Goal: Information Seeking & Learning: Learn about a topic

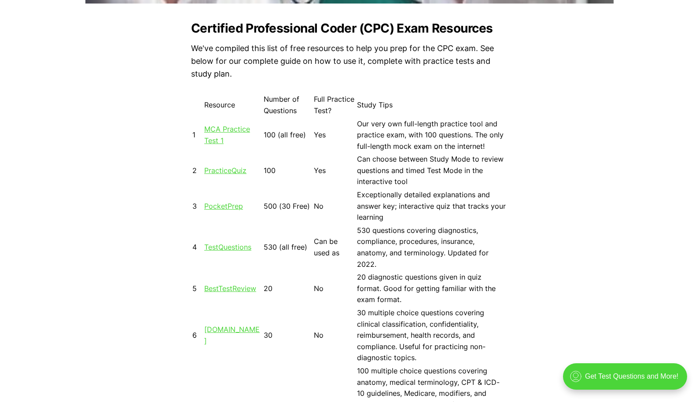
scroll to position [810, 0]
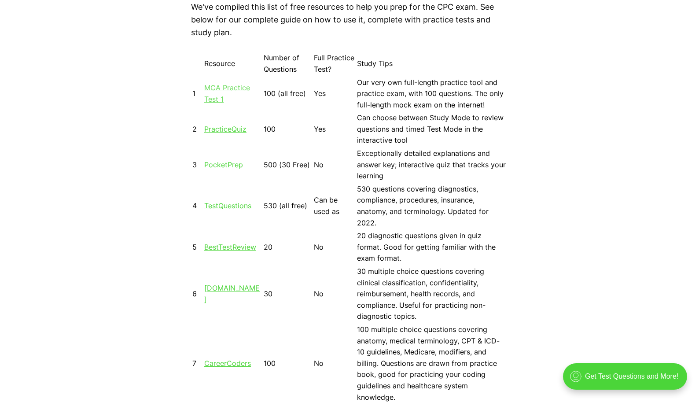
click at [228, 88] on link "MCA Practice Test 1" at bounding box center [227, 93] width 46 height 20
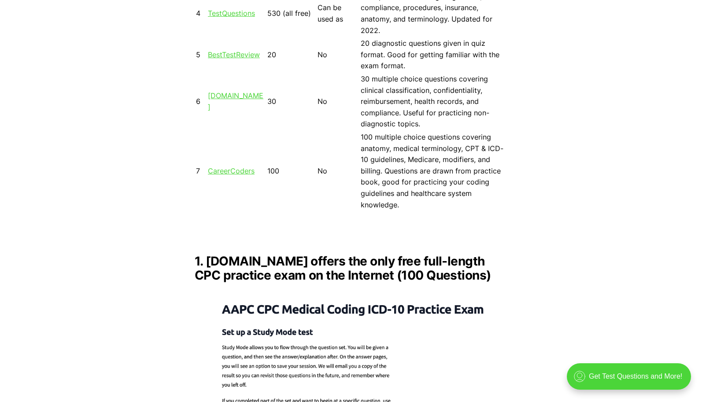
scroll to position [1009, 0]
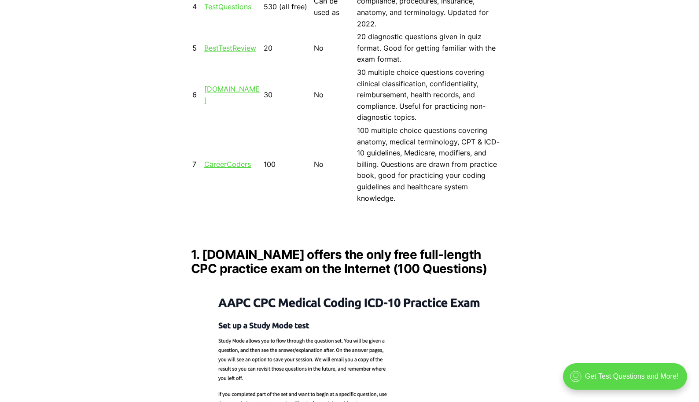
click at [626, 377] on div ".cls-1{fill:none;stroke:currentColor;stroke-linecap:round;stroke-linejoin:round…" at bounding box center [625, 376] width 124 height 26
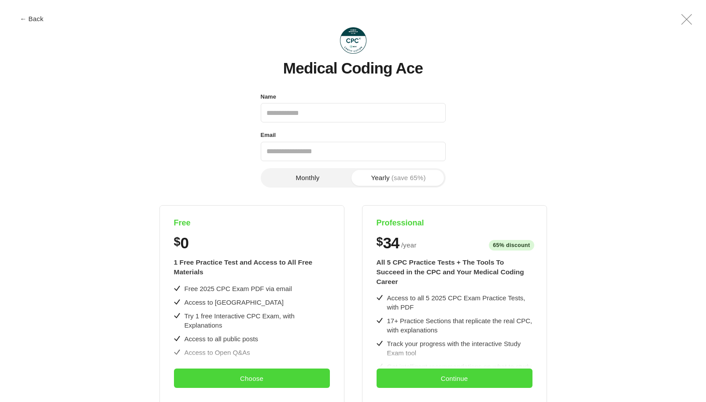
scroll to position [0, 0]
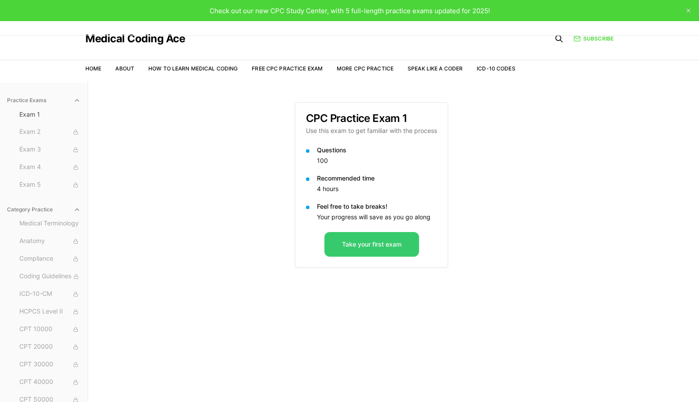
click at [366, 246] on button "Take your first exam" at bounding box center [371, 244] width 95 height 25
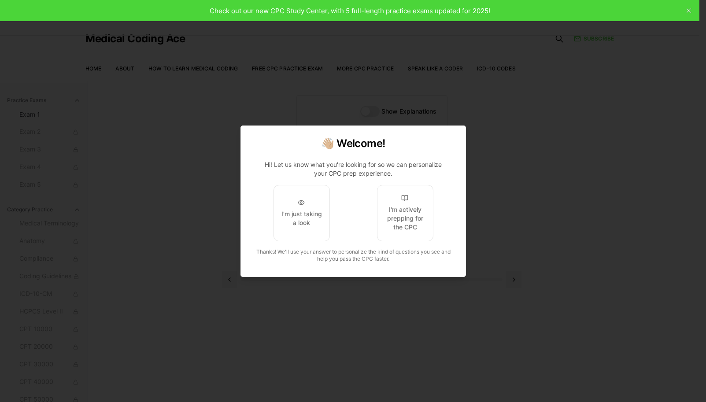
click at [182, 182] on div at bounding box center [353, 201] width 706 height 402
